Goal: Information Seeking & Learning: Learn about a topic

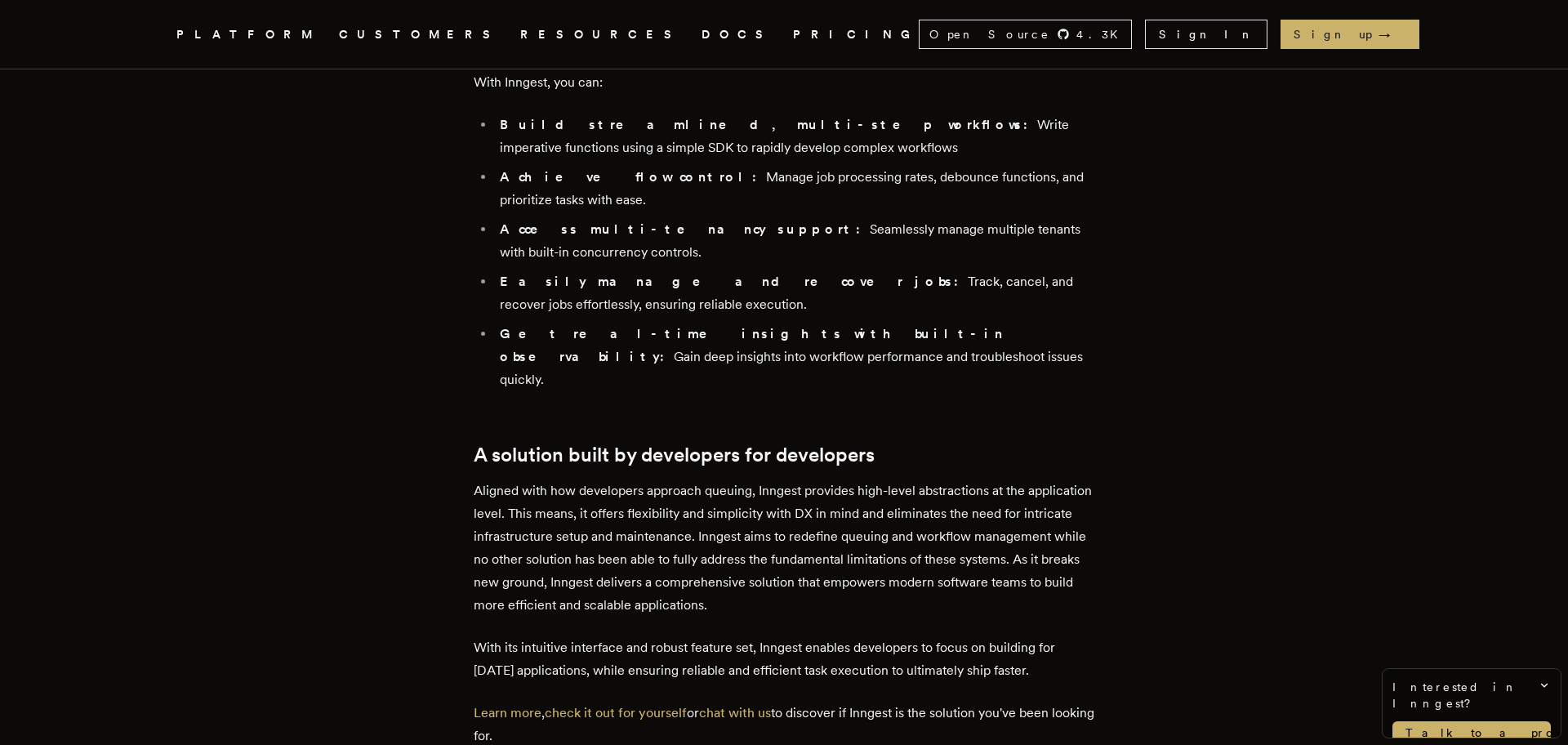
scroll to position [5130, 0]
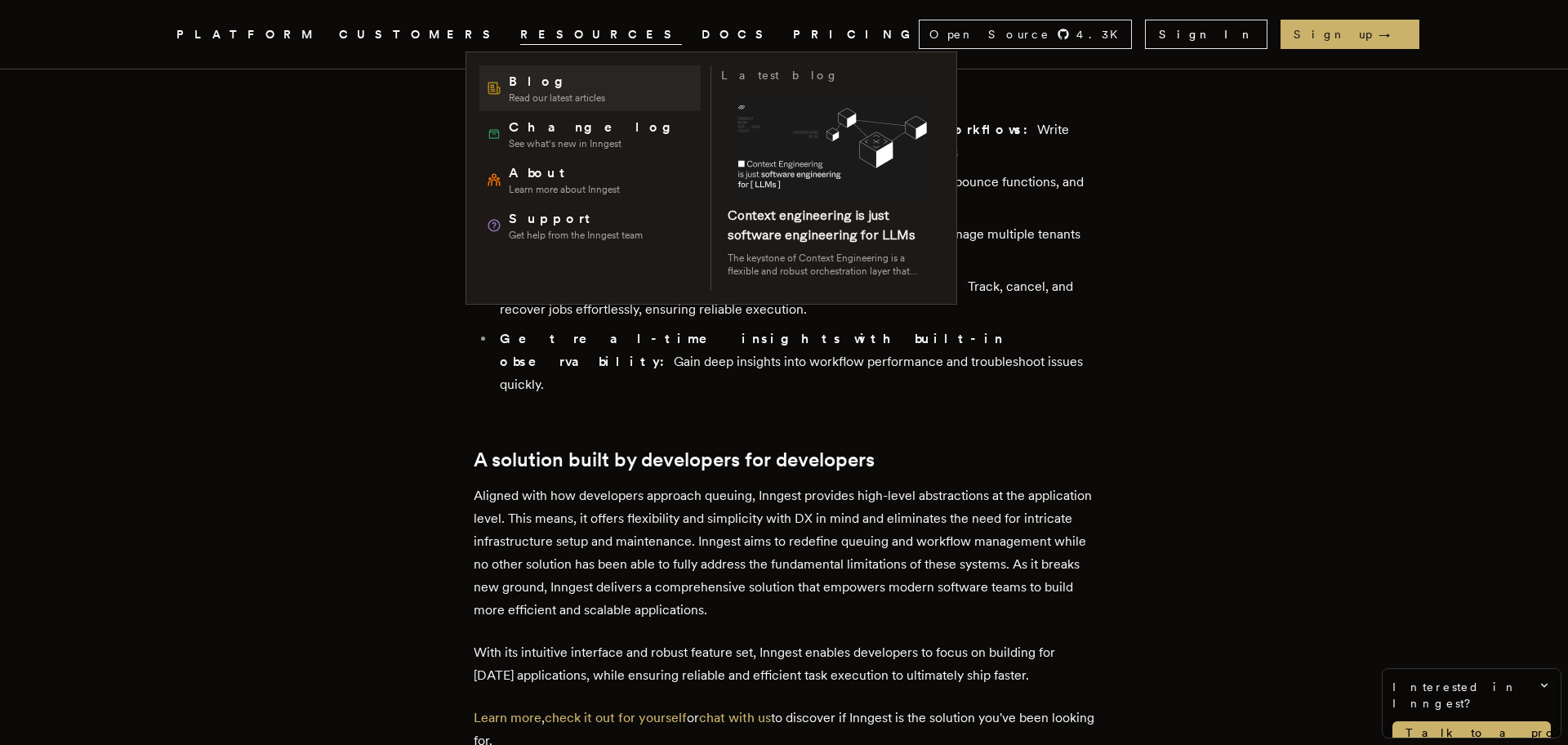
click at [530, 82] on span "Blog" at bounding box center [556, 82] width 96 height 20
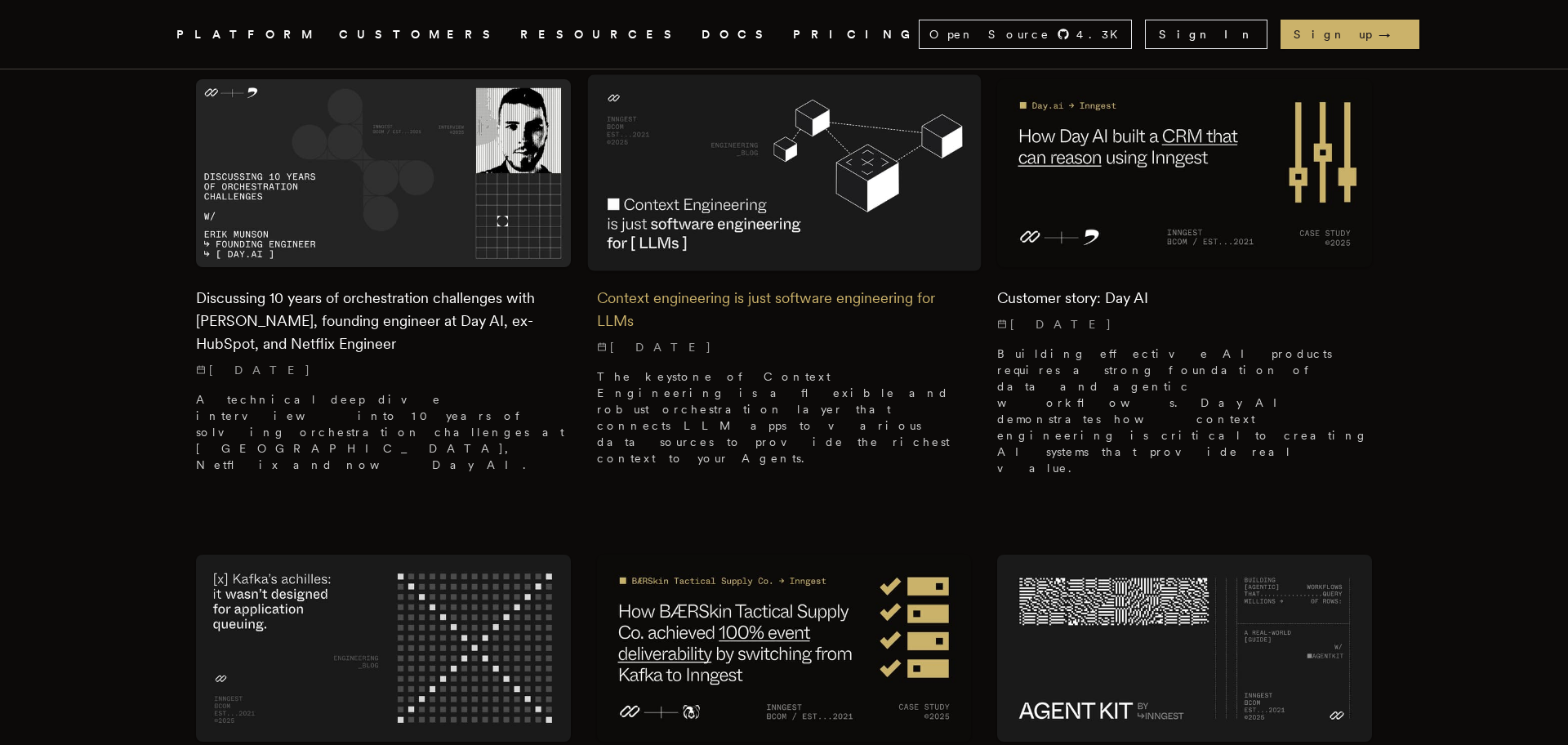
scroll to position [502, 0]
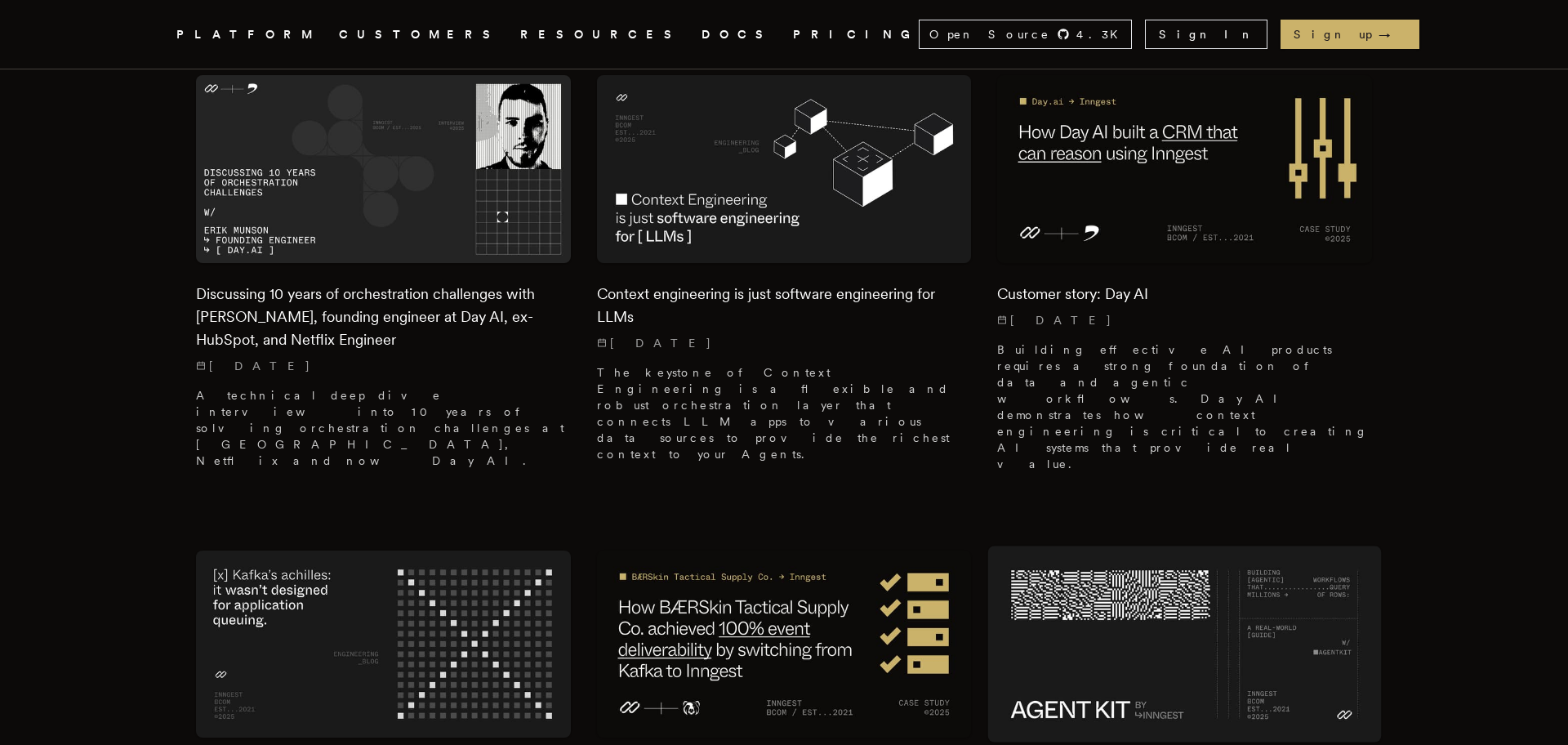
click at [1123, 546] on img at bounding box center [1185, 645] width 394 height 197
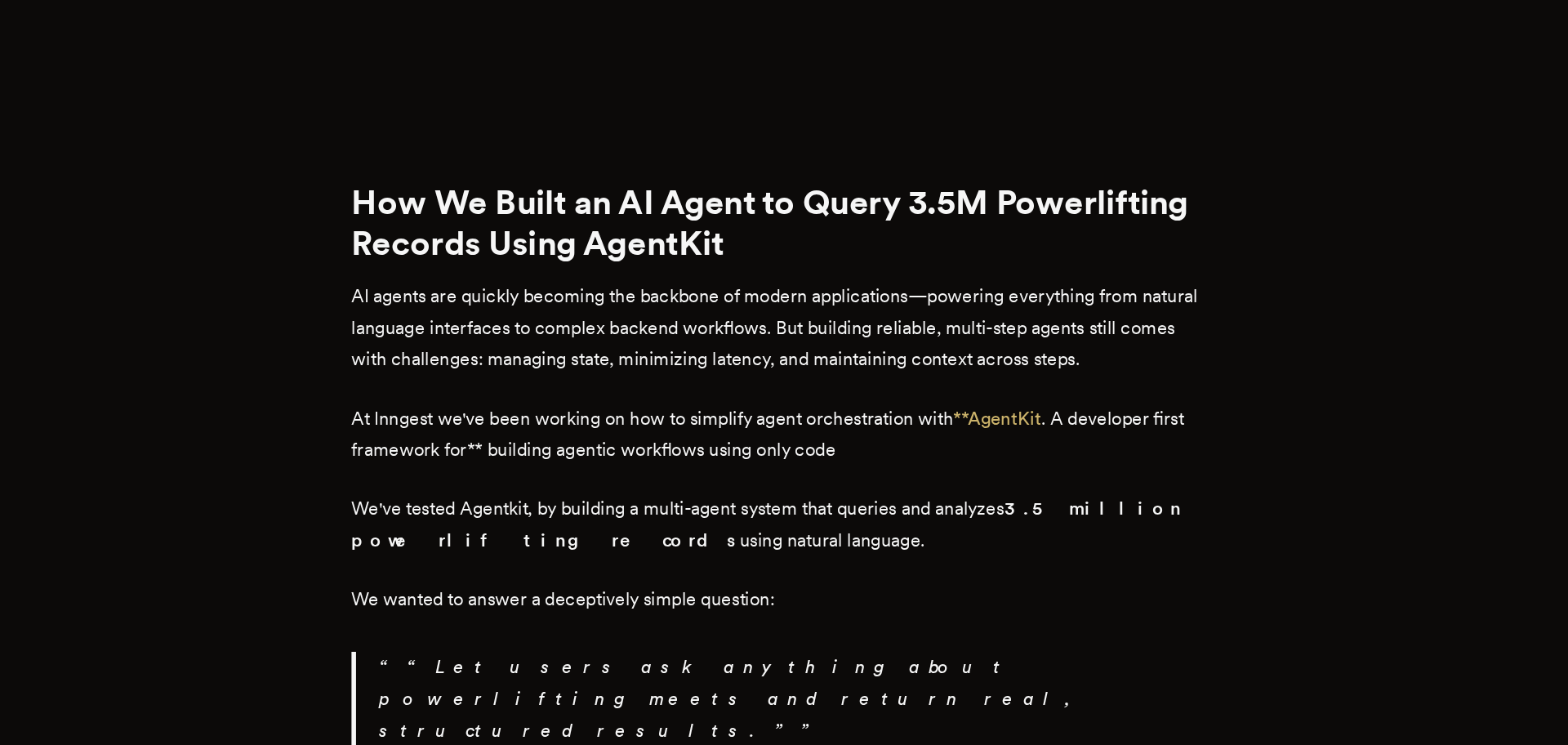
scroll to position [730, 0]
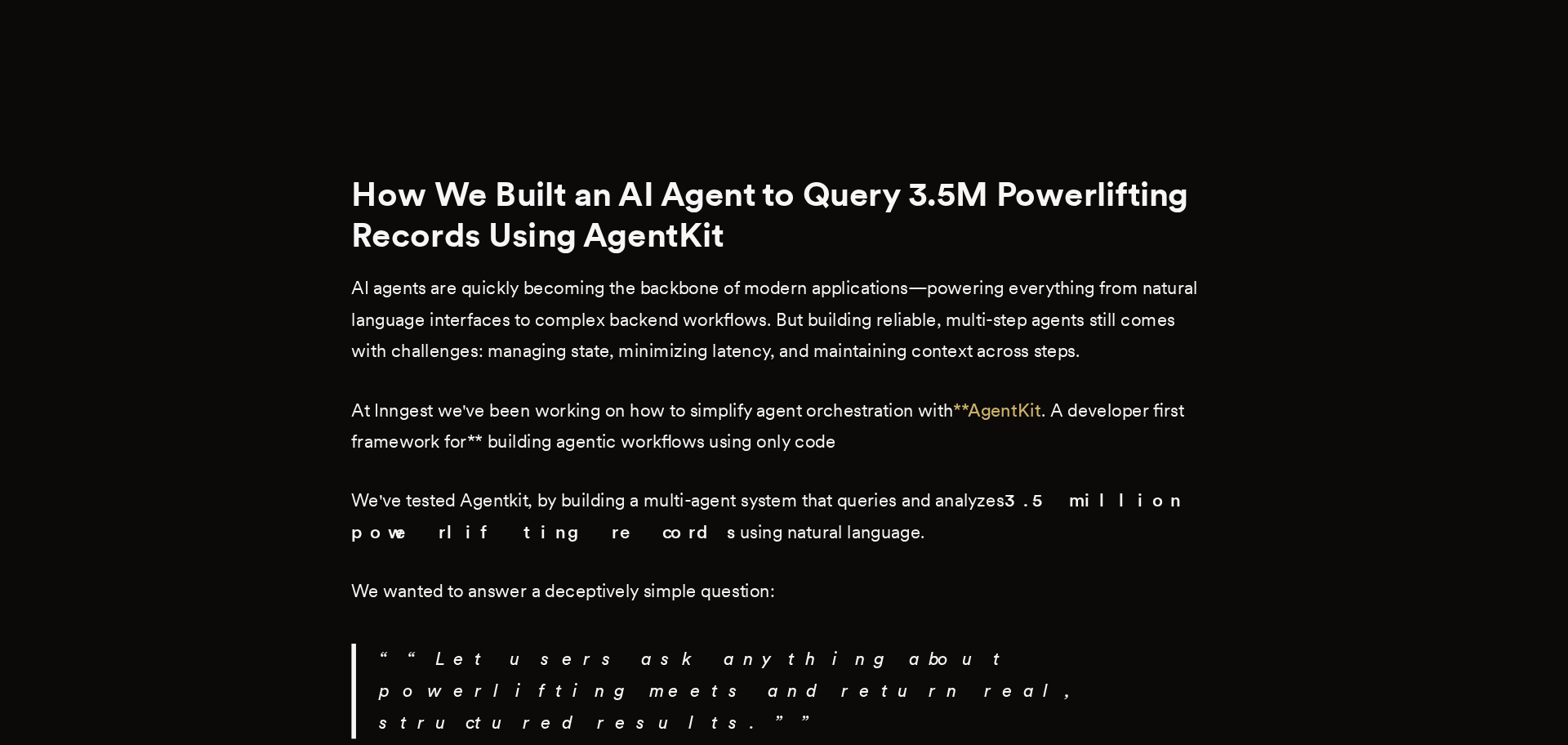
click at [784, 558] on p "We've tested Agentkit, by building a multi-agent system that queries and analyz…" at bounding box center [784, 581] width 621 height 46
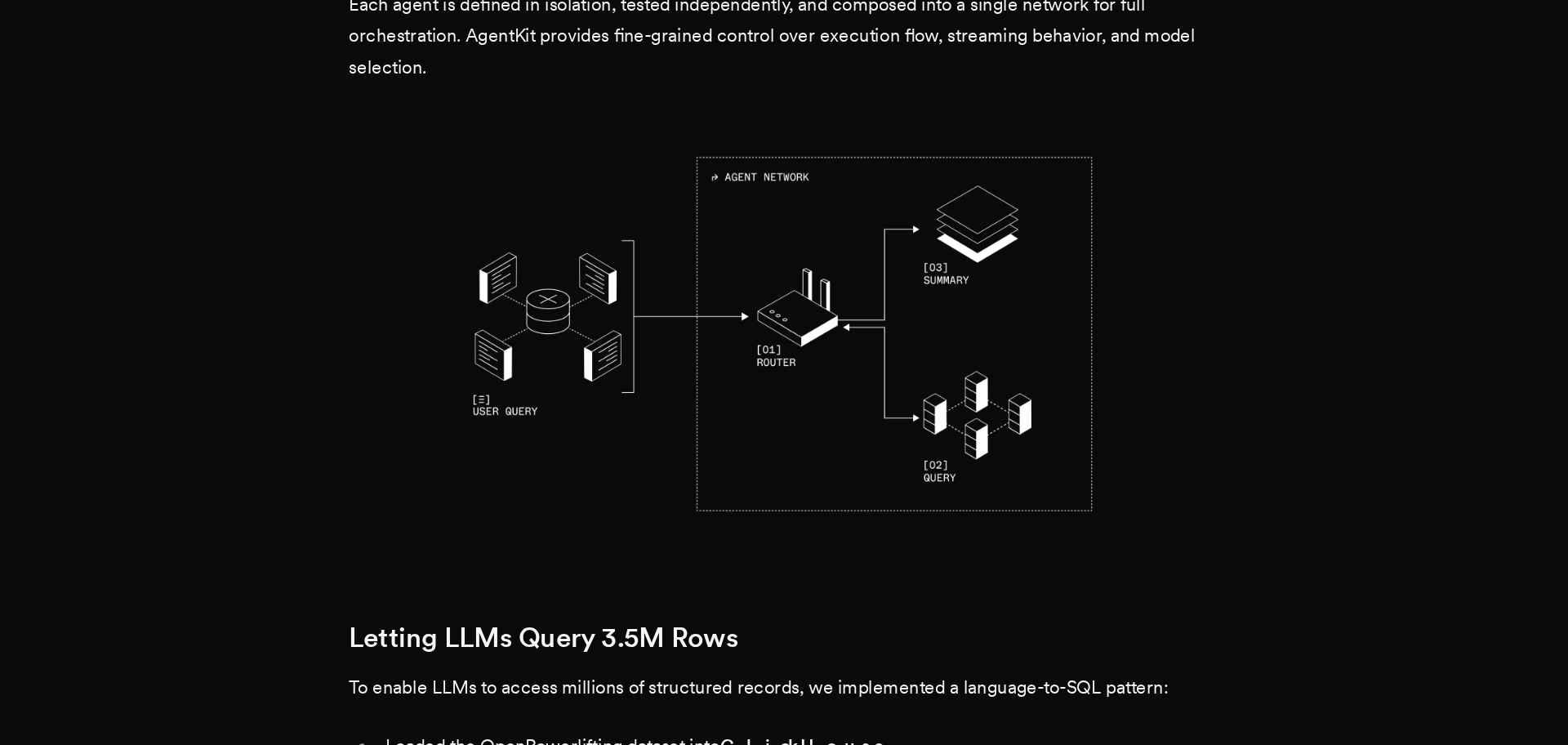
scroll to position [1915, 0]
